Goal: Participate in discussion: Engage in conversation with other users on a specific topic

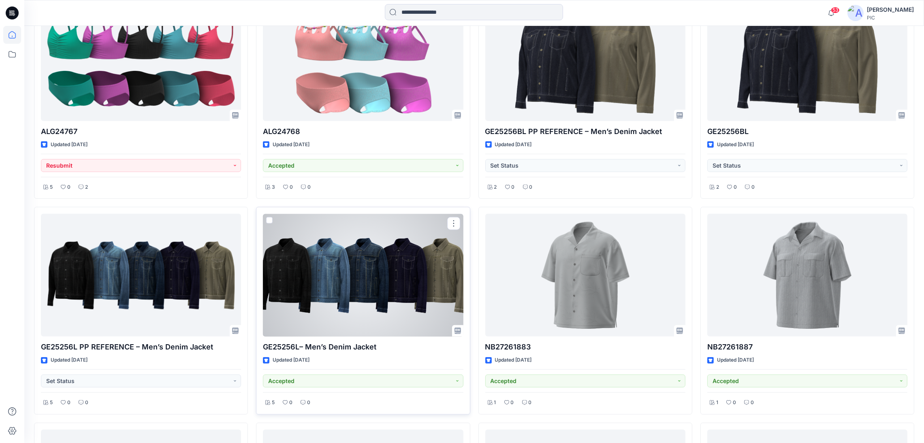
scroll to position [1153, 0]
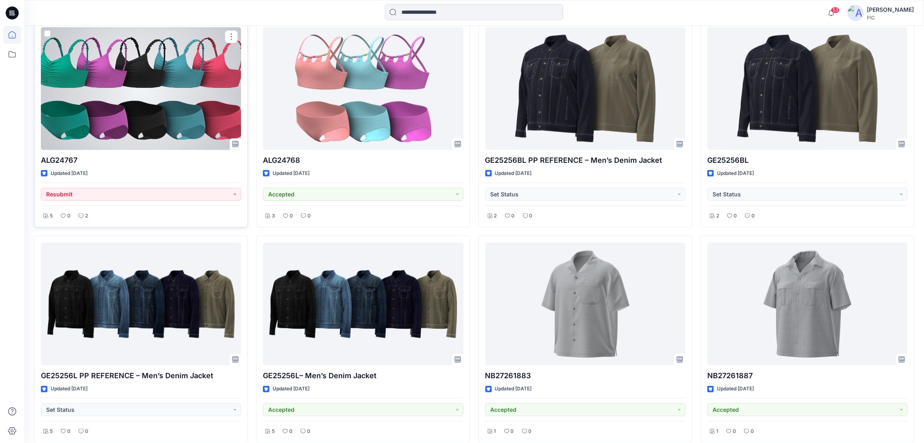
click at [176, 96] on div at bounding box center [141, 88] width 200 height 123
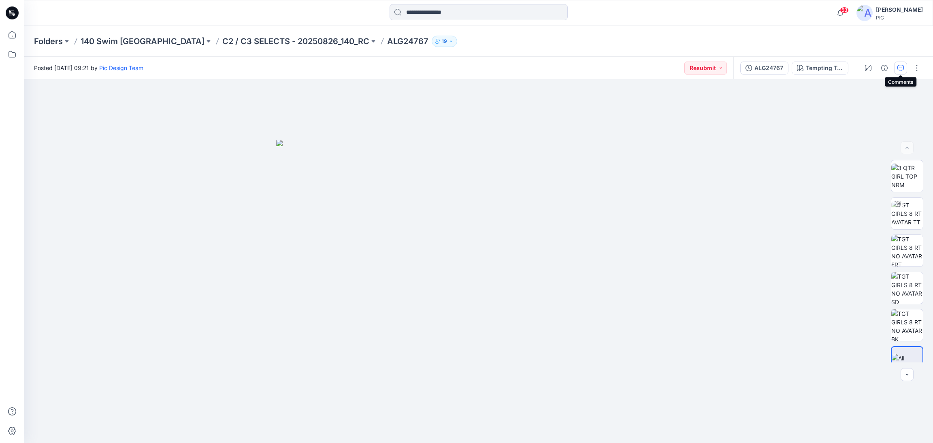
click at [898, 69] on icon "button" at bounding box center [901, 68] width 6 height 6
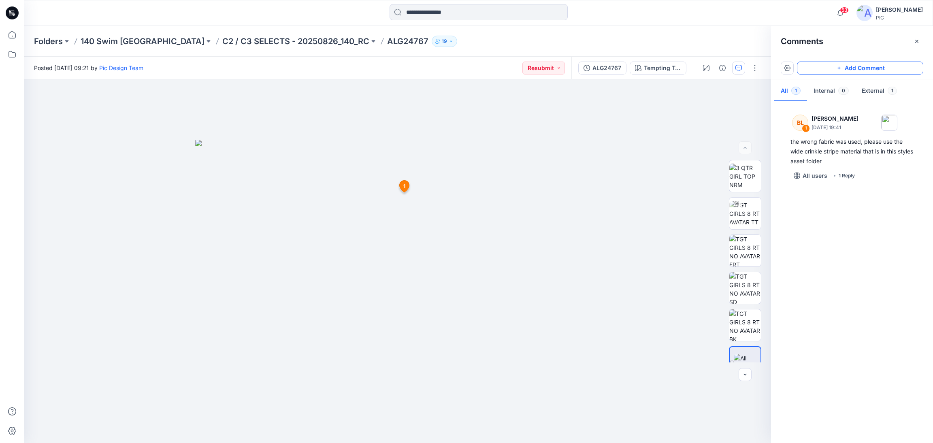
click at [835, 66] on button "Add Comment" at bounding box center [860, 68] width 126 height 13
click at [608, 208] on div "2 1 [PERSON_NAME] [DATE] 19:41 the wrong fabric was used, please use the wide c…" at bounding box center [397, 261] width 747 height 364
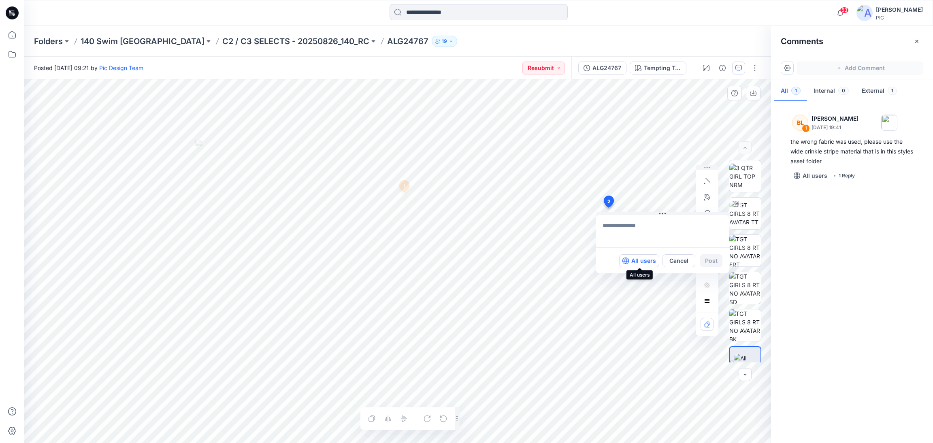
click at [645, 260] on p "All users" at bounding box center [644, 261] width 25 height 10
click at [633, 231] on textarea at bounding box center [662, 231] width 133 height 32
type textarea "**********"
click at [684, 260] on button "Cancel" at bounding box center [679, 260] width 33 height 13
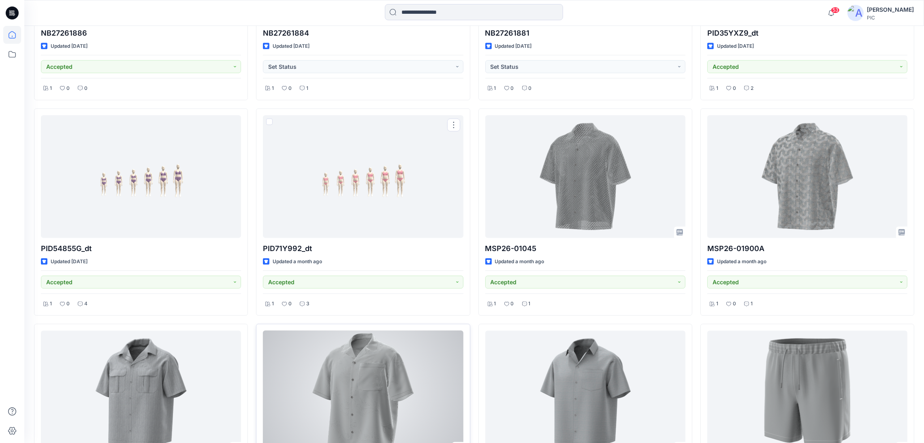
scroll to position [1841, 0]
